Goal: Task Accomplishment & Management: Use online tool/utility

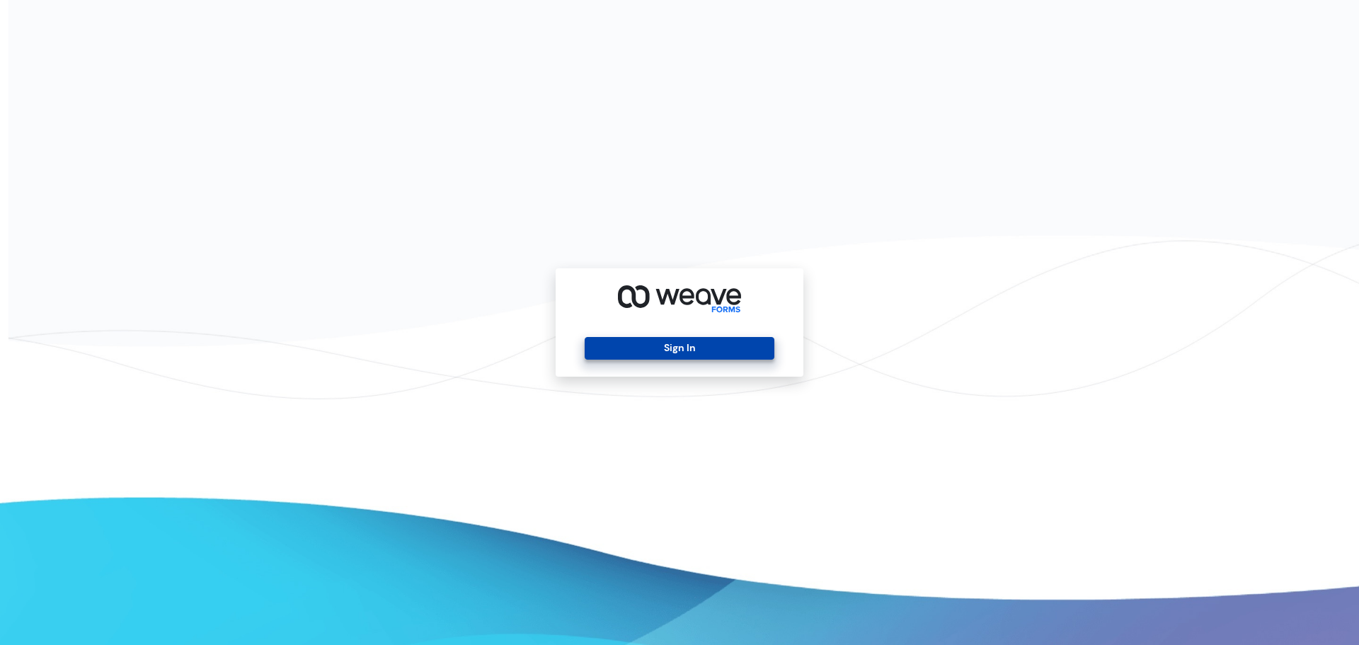
drag, startPoint x: 632, startPoint y: 355, endPoint x: 603, endPoint y: 358, distance: 29.1
click at [633, 355] on button "Sign In" at bounding box center [678, 348] width 189 height 23
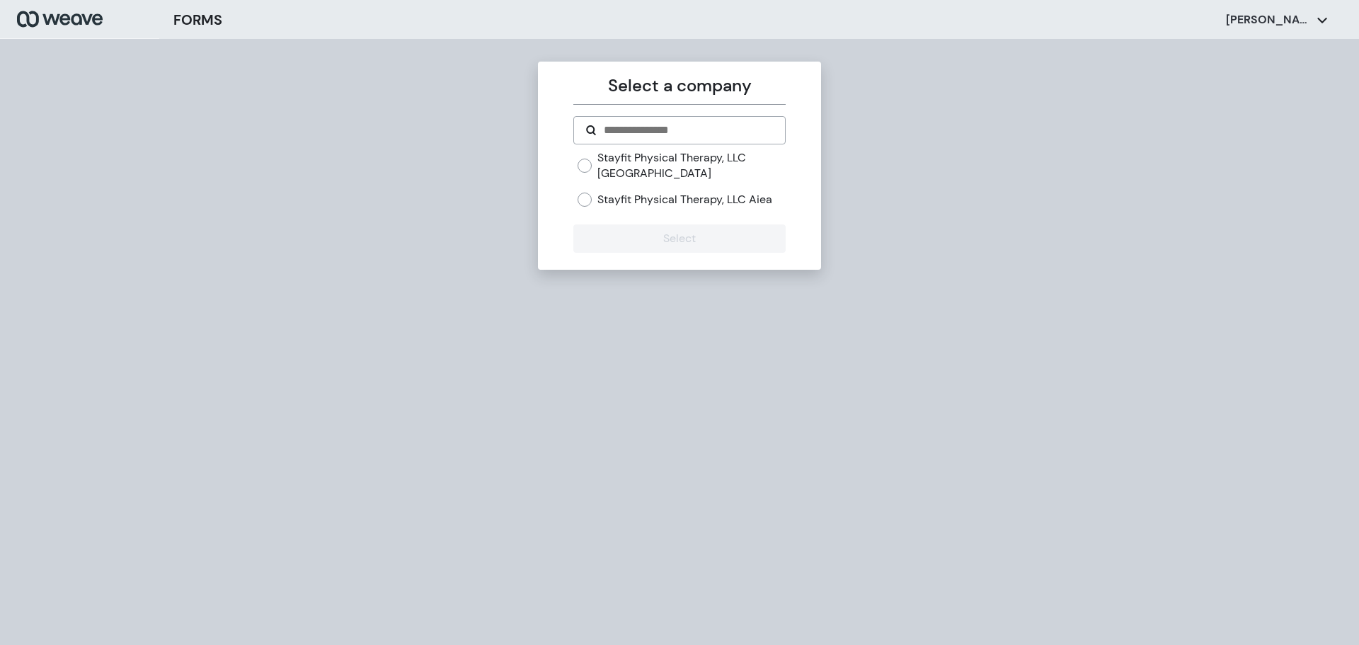
click at [668, 192] on label "Stayfit Physical Therapy, LLC Aiea" at bounding box center [684, 200] width 175 height 16
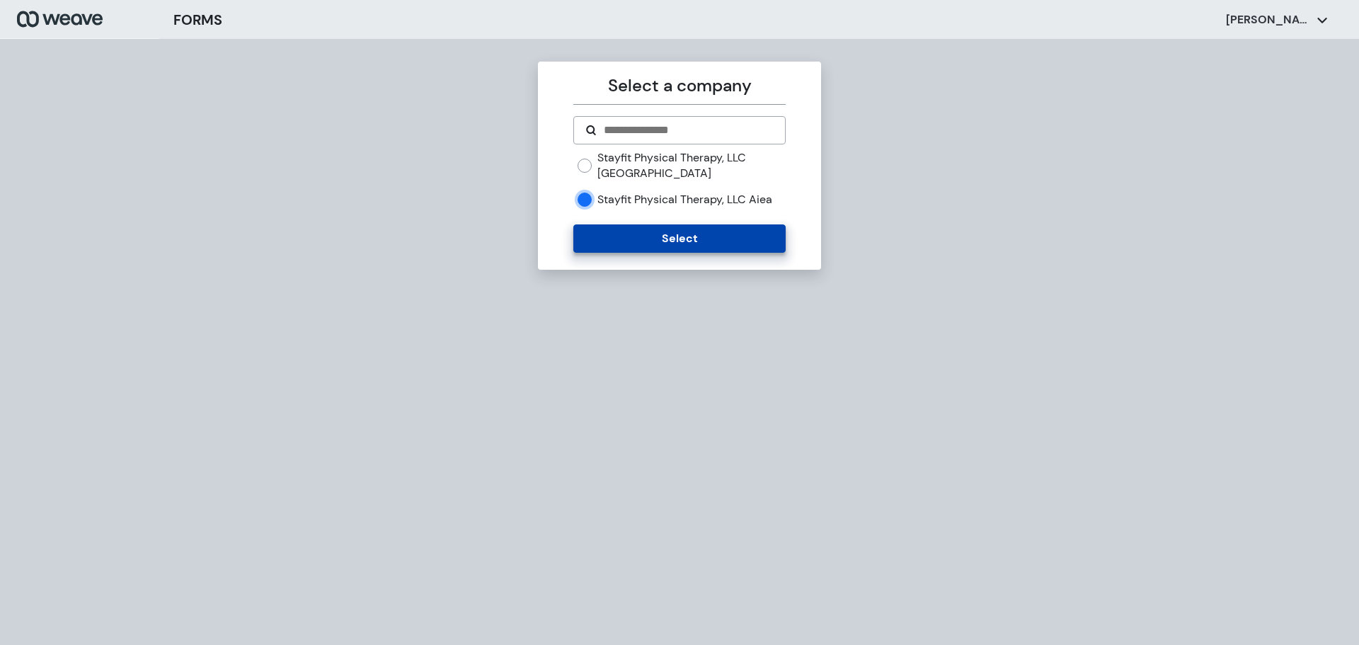
click at [671, 241] on button "Select" at bounding box center [679, 238] width 212 height 28
